Goal: Task Accomplishment & Management: Manage account settings

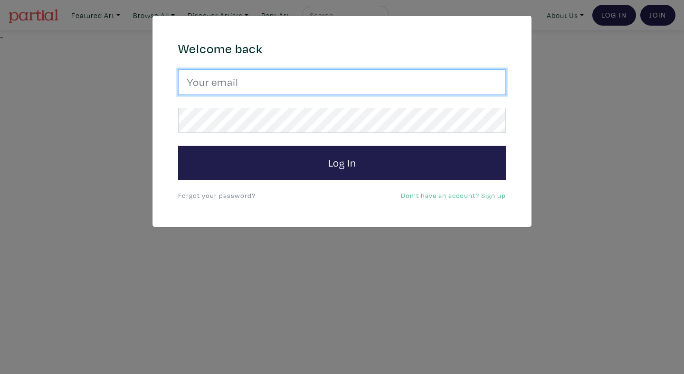
click at [306, 88] on input "email" at bounding box center [342, 82] width 328 height 26
type input "anoomub45@gmail.com"
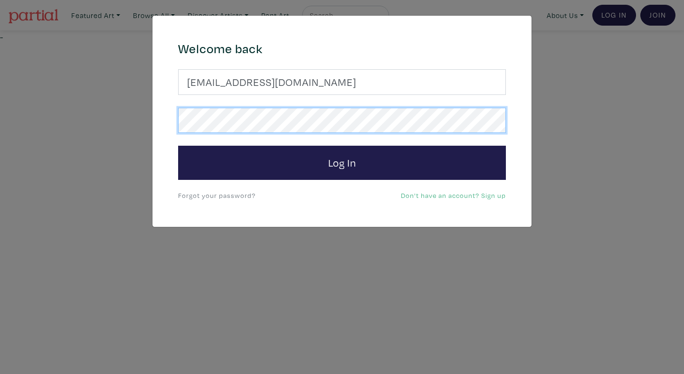
click at [178, 146] on button "Log In" at bounding box center [342, 163] width 328 height 34
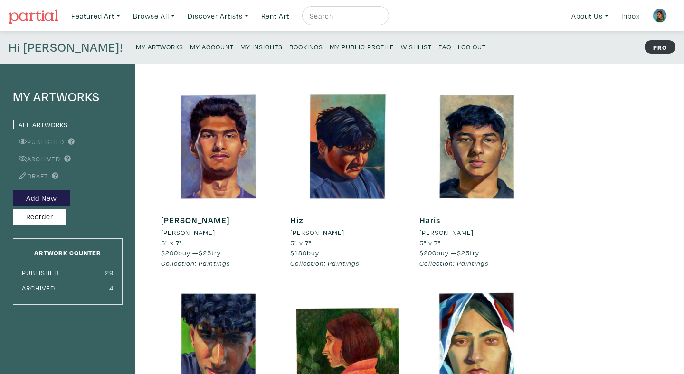
click at [240, 45] on small "My Insights" at bounding box center [261, 46] width 42 height 9
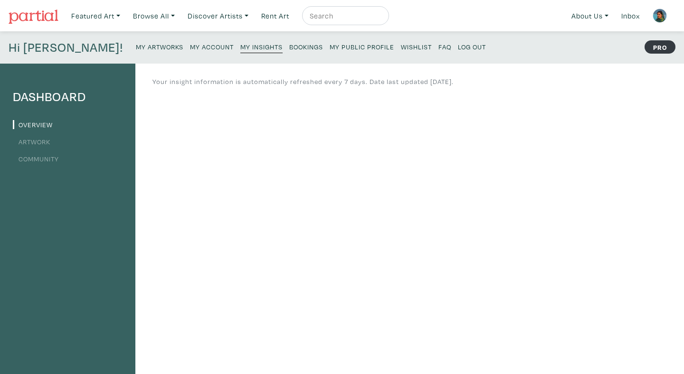
click at [289, 41] on link "Bookings" at bounding box center [306, 46] width 34 height 13
